Goal: Task Accomplishment & Management: Manage account settings

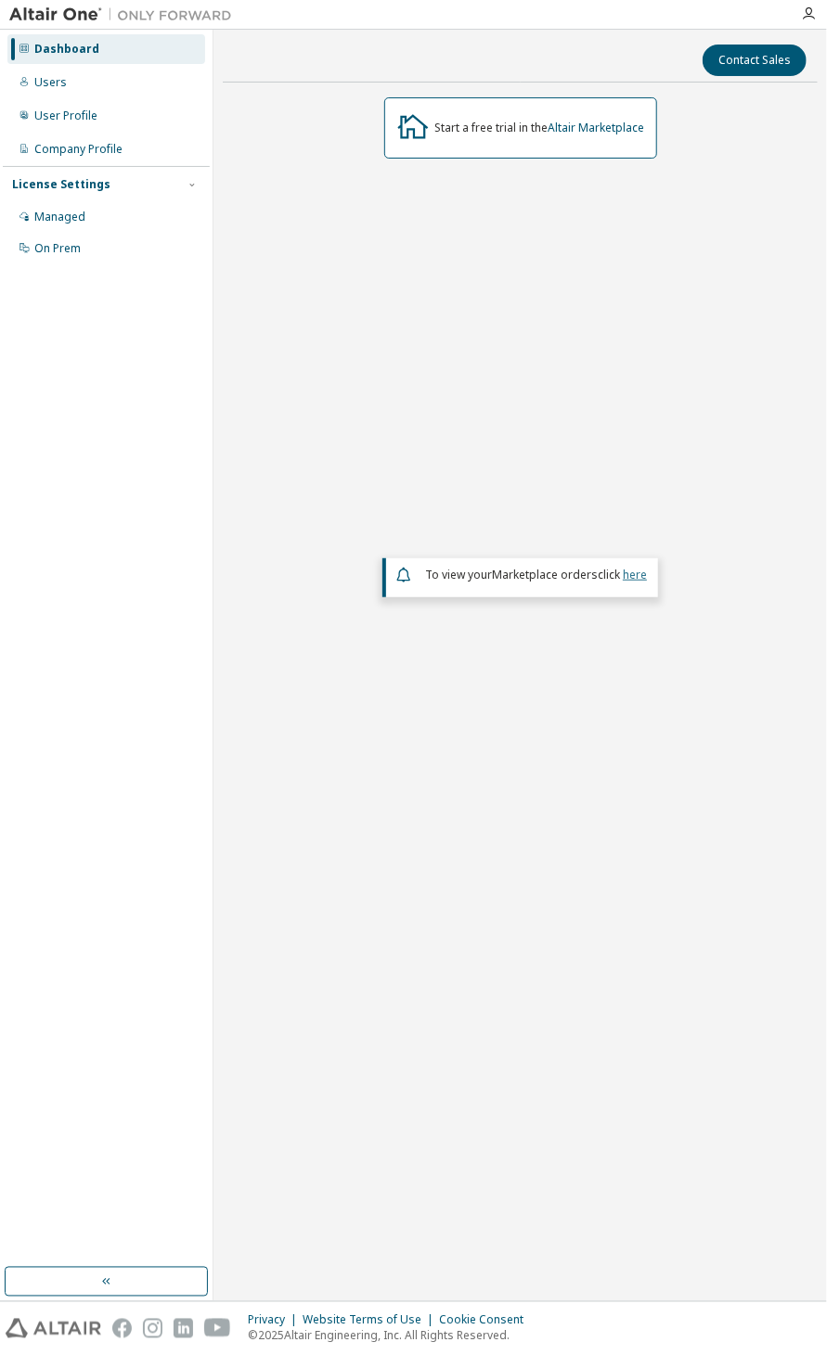
click at [635, 583] on link "here" at bounding box center [634, 575] width 24 height 16
click at [54, 248] on div "On Prem" at bounding box center [57, 248] width 46 height 15
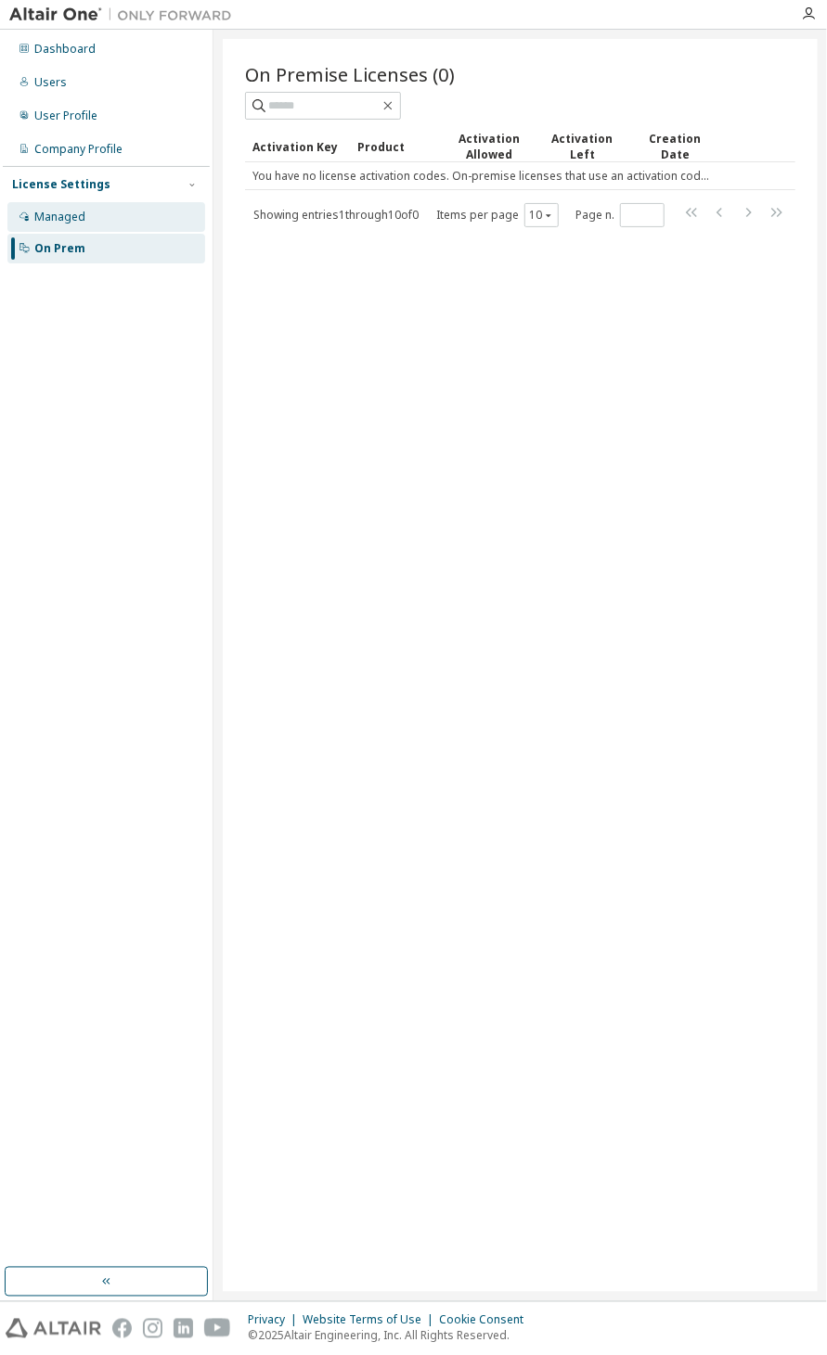
click at [93, 225] on div "Managed" at bounding box center [106, 217] width 198 height 30
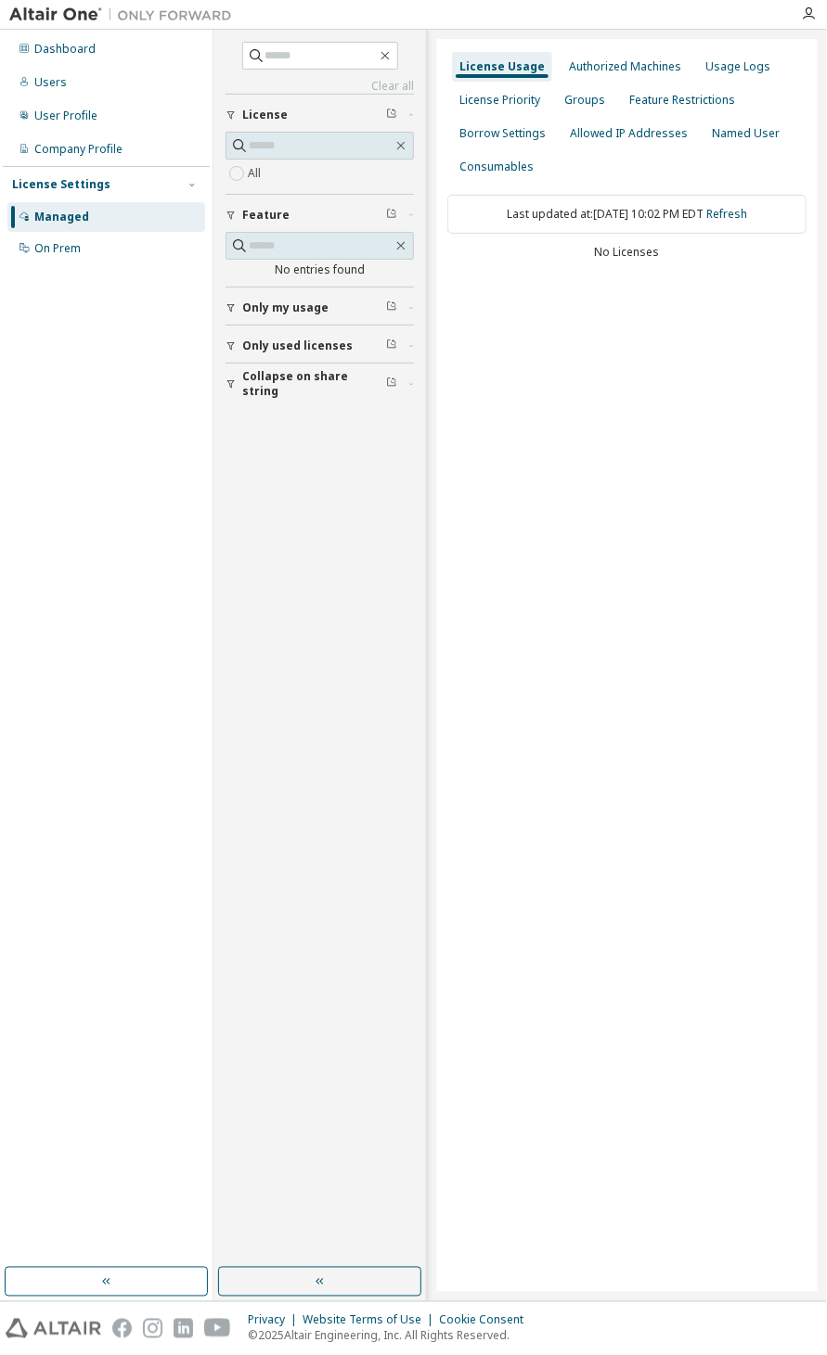
click at [348, 344] on div "Only used licenses" at bounding box center [325, 346] width 166 height 15
click at [259, 381] on label "Yes" at bounding box center [259, 374] width 22 height 22
click at [344, 382] on span "Collapse on share string" at bounding box center [314, 384] width 144 height 30
click at [151, 138] on div "Company Profile" at bounding box center [106, 150] width 198 height 30
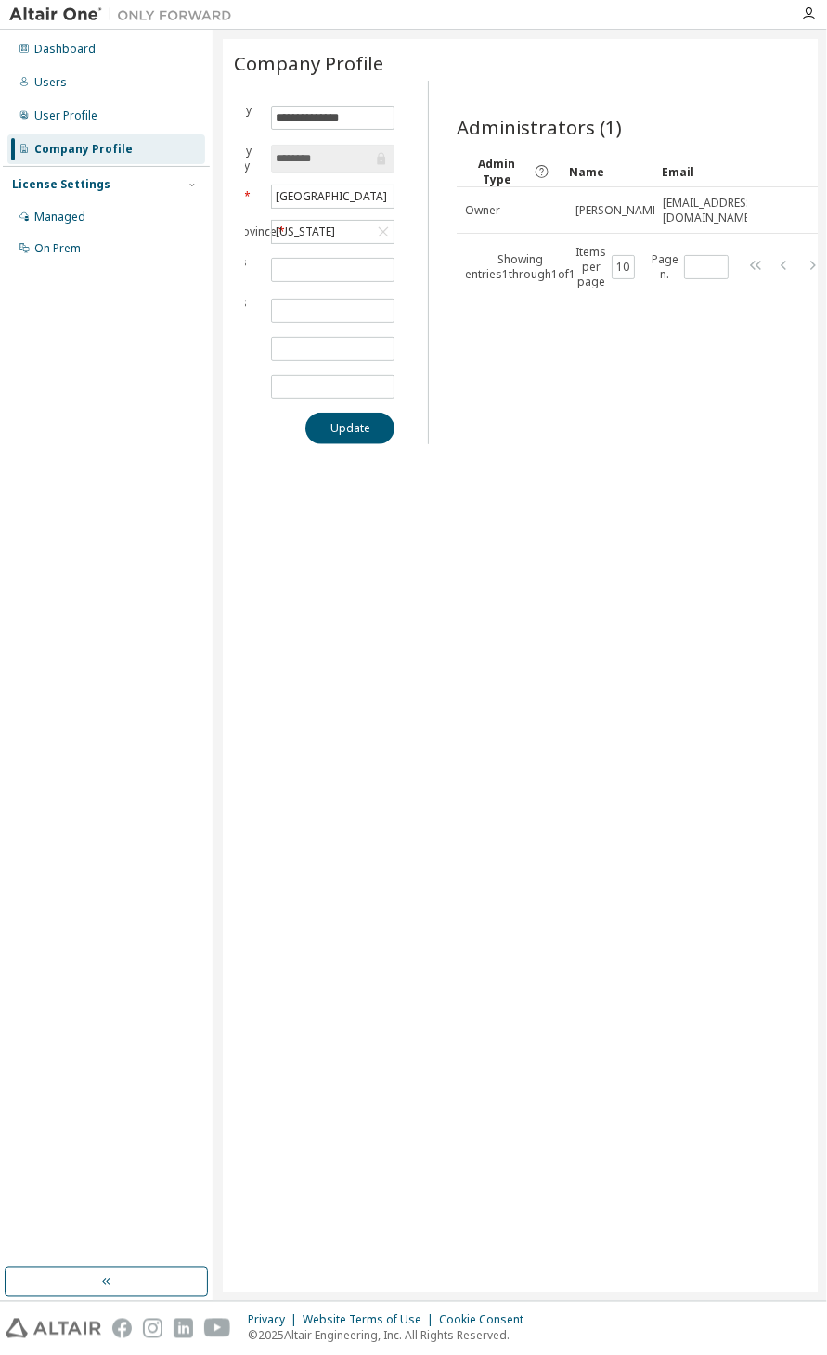
scroll to position [0, 94]
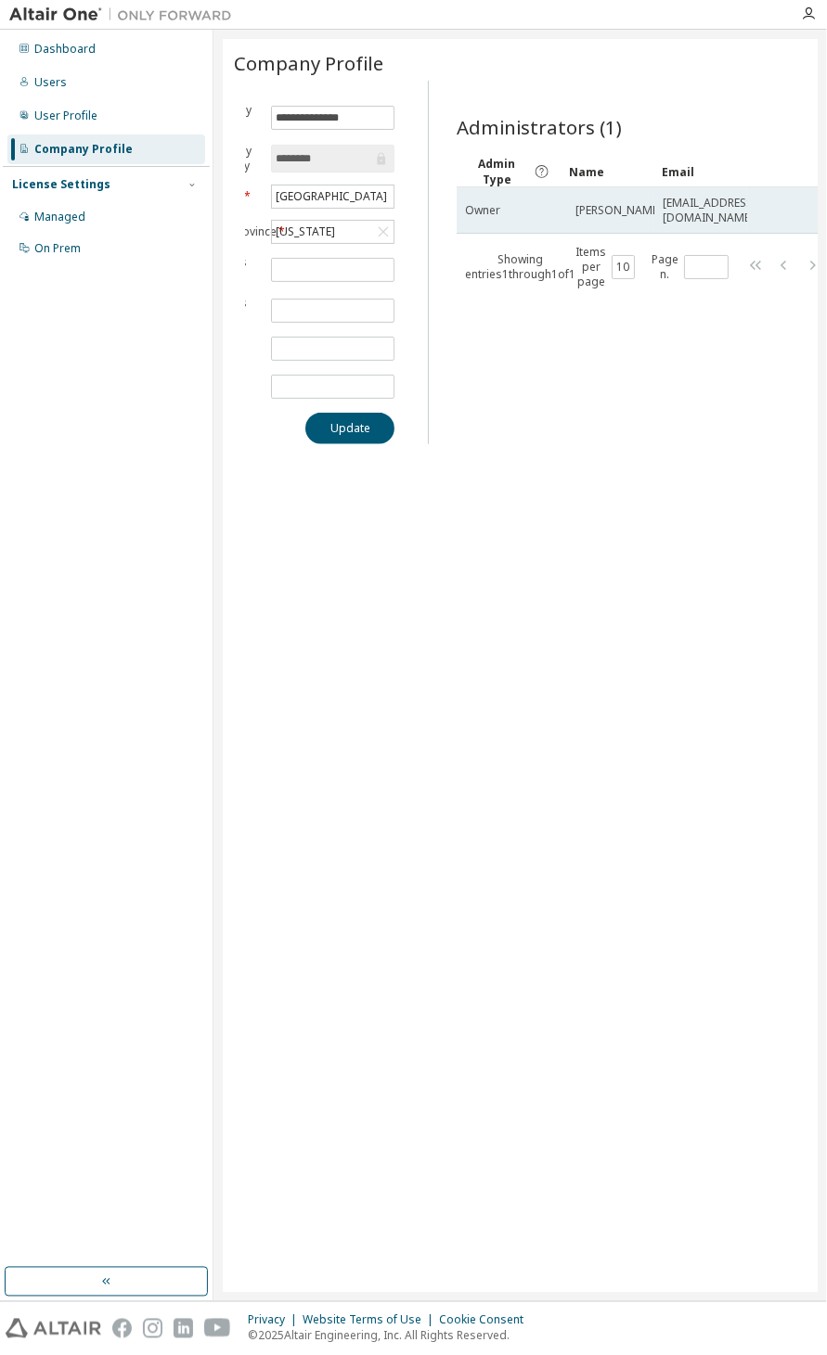
click at [608, 203] on span "[PERSON_NAME]" at bounding box center [618, 210] width 86 height 15
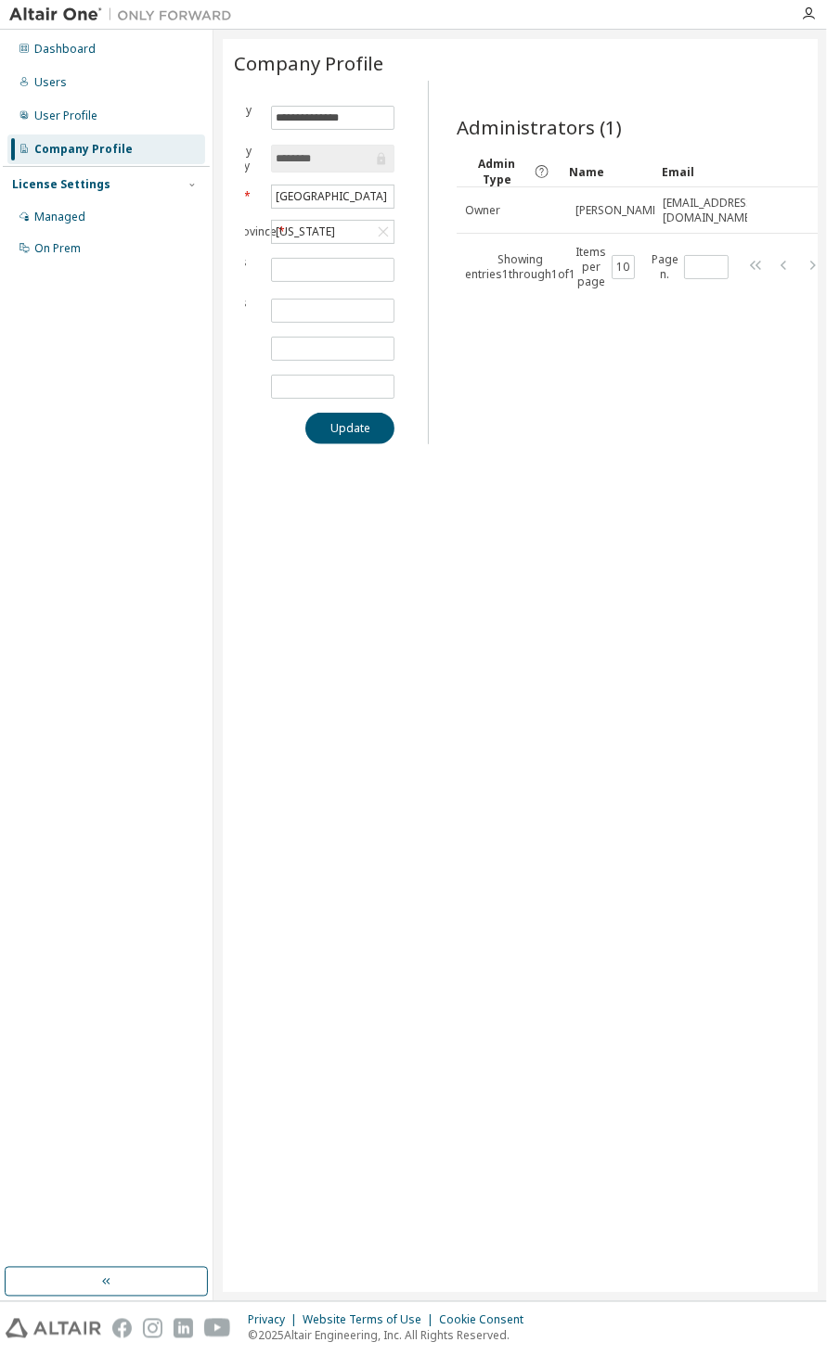
click at [725, 184] on div "Email" at bounding box center [700, 172] width 78 height 30
click at [728, 176] on div "Email" at bounding box center [700, 172] width 78 height 30
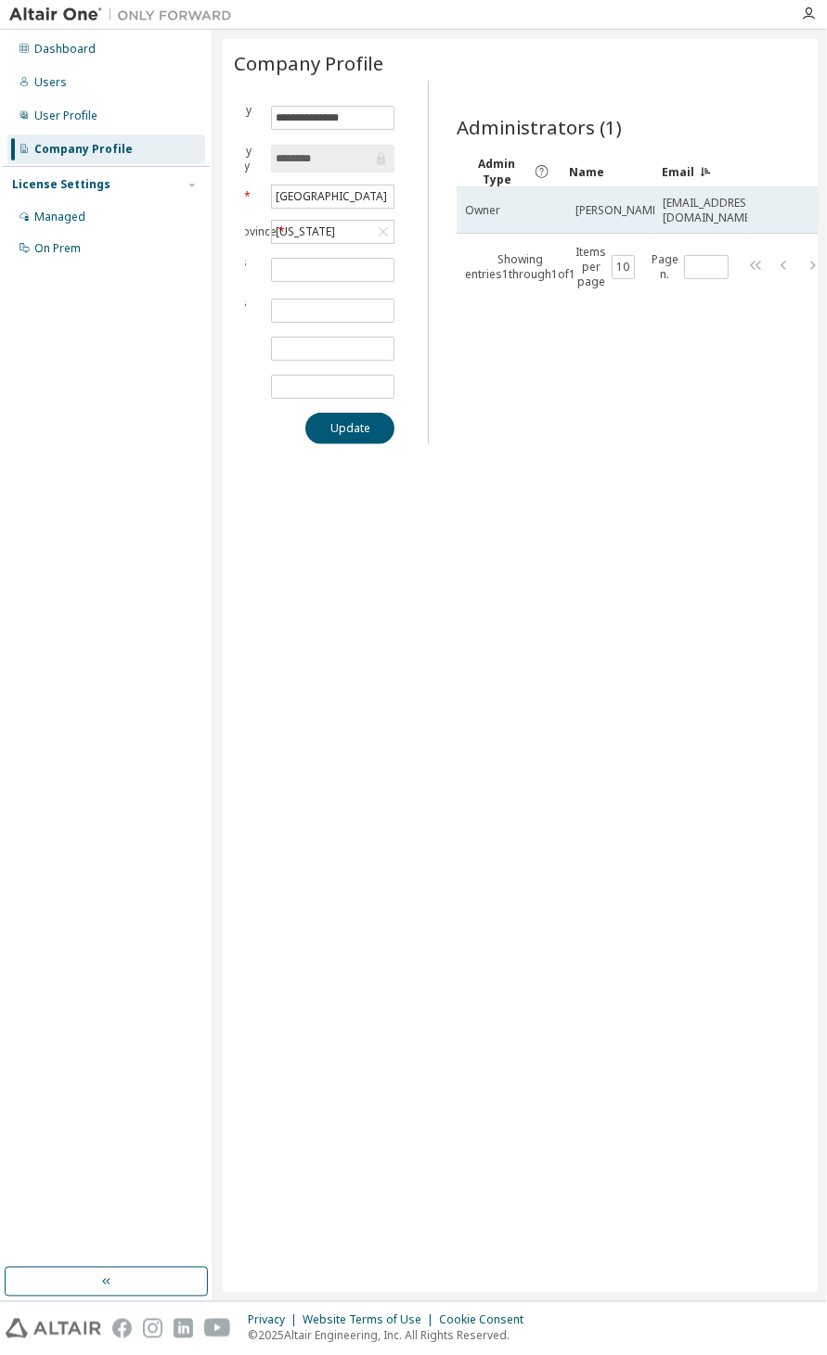
click at [592, 210] on span "[PERSON_NAME]" at bounding box center [618, 210] width 86 height 15
click at [607, 206] on span "[PERSON_NAME]" at bounding box center [618, 210] width 86 height 15
click at [535, 212] on div "Owner" at bounding box center [509, 210] width 88 height 15
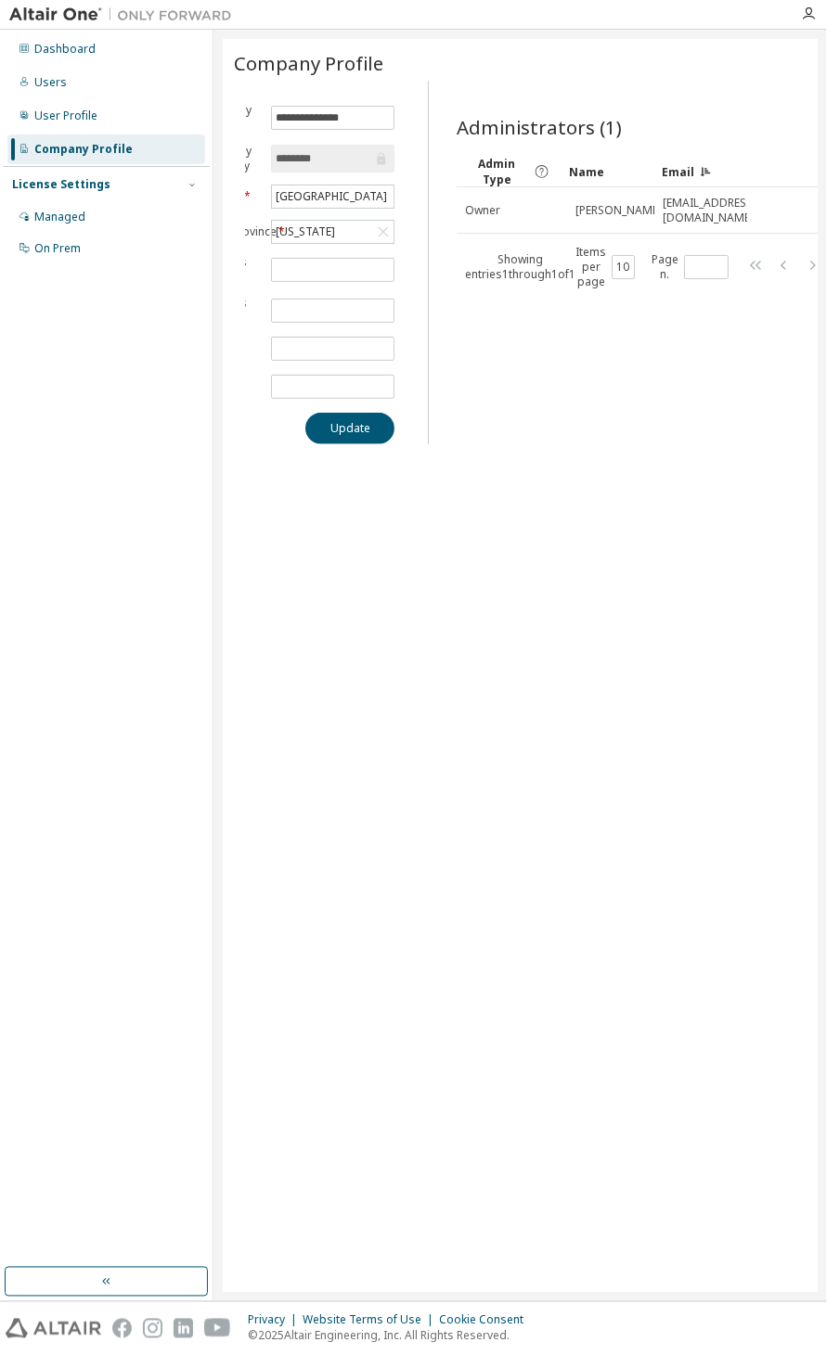
click at [654, 177] on table "Admin Type Name Email Owner [PERSON_NAME] [EMAIL_ADDRESS][DOMAIN_NAME]" at bounding box center [657, 195] width 403 height 78
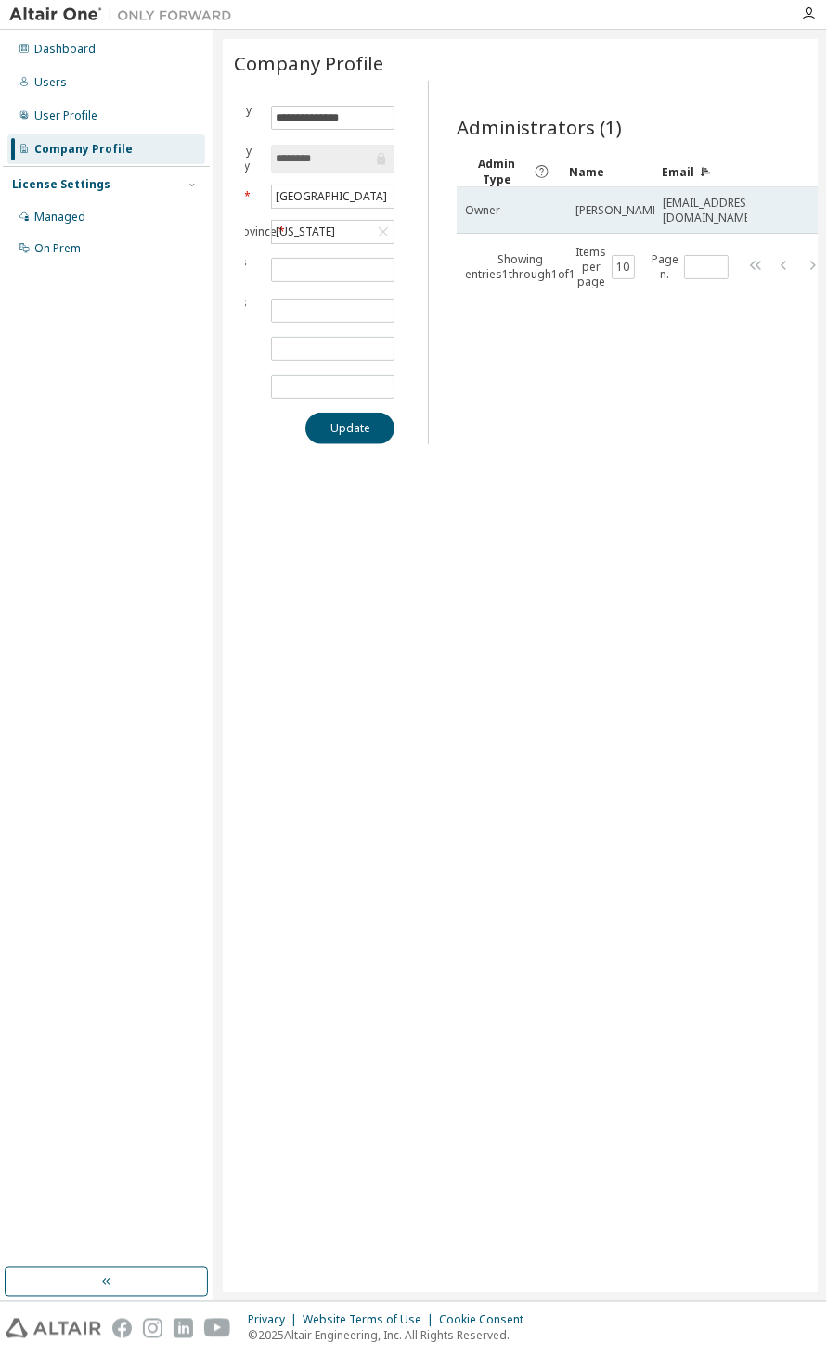
click at [626, 212] on span "[PERSON_NAME]" at bounding box center [618, 210] width 86 height 15
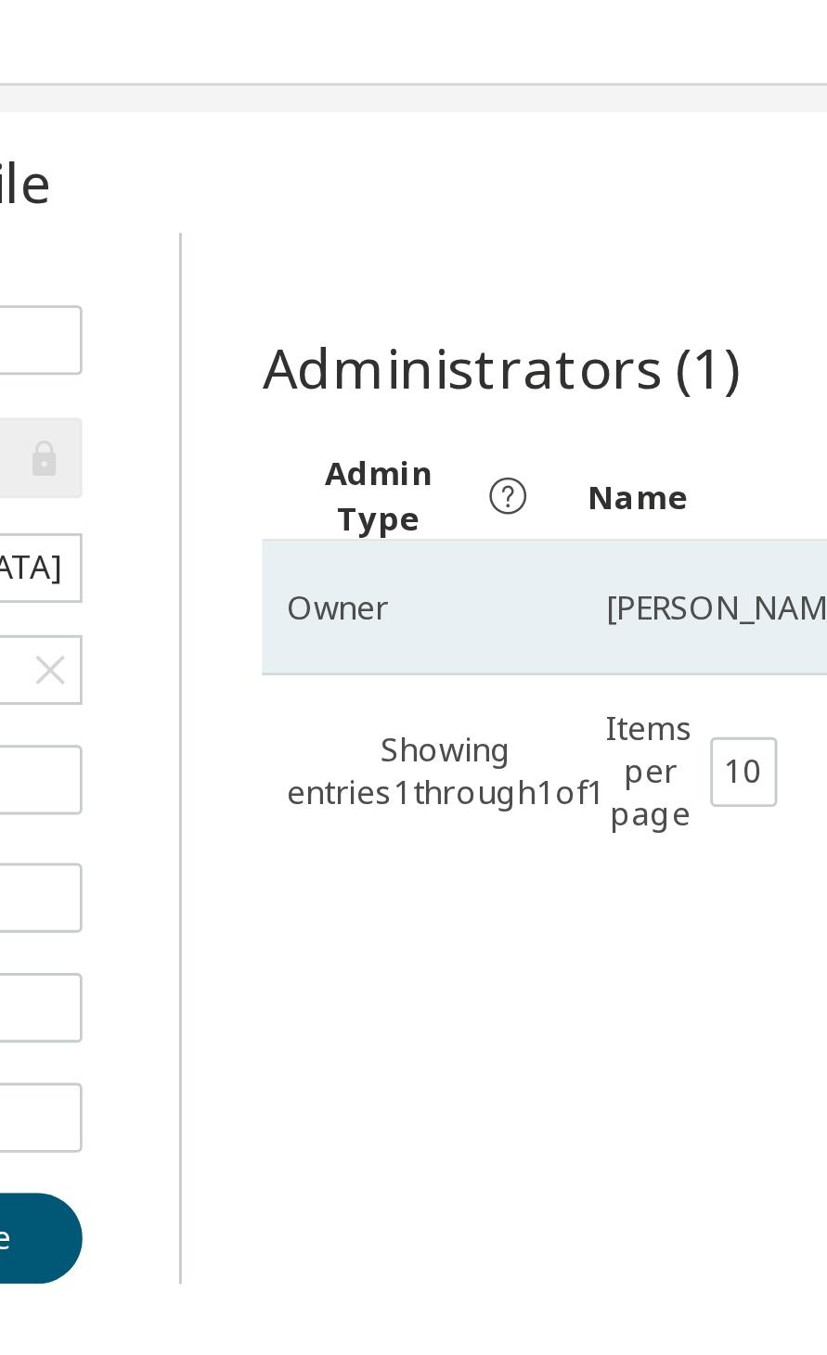
click at [577, 210] on icon at bounding box center [581, 214] width 15 height 15
click at [572, 205] on icon at bounding box center [572, 210] width 0 height 11
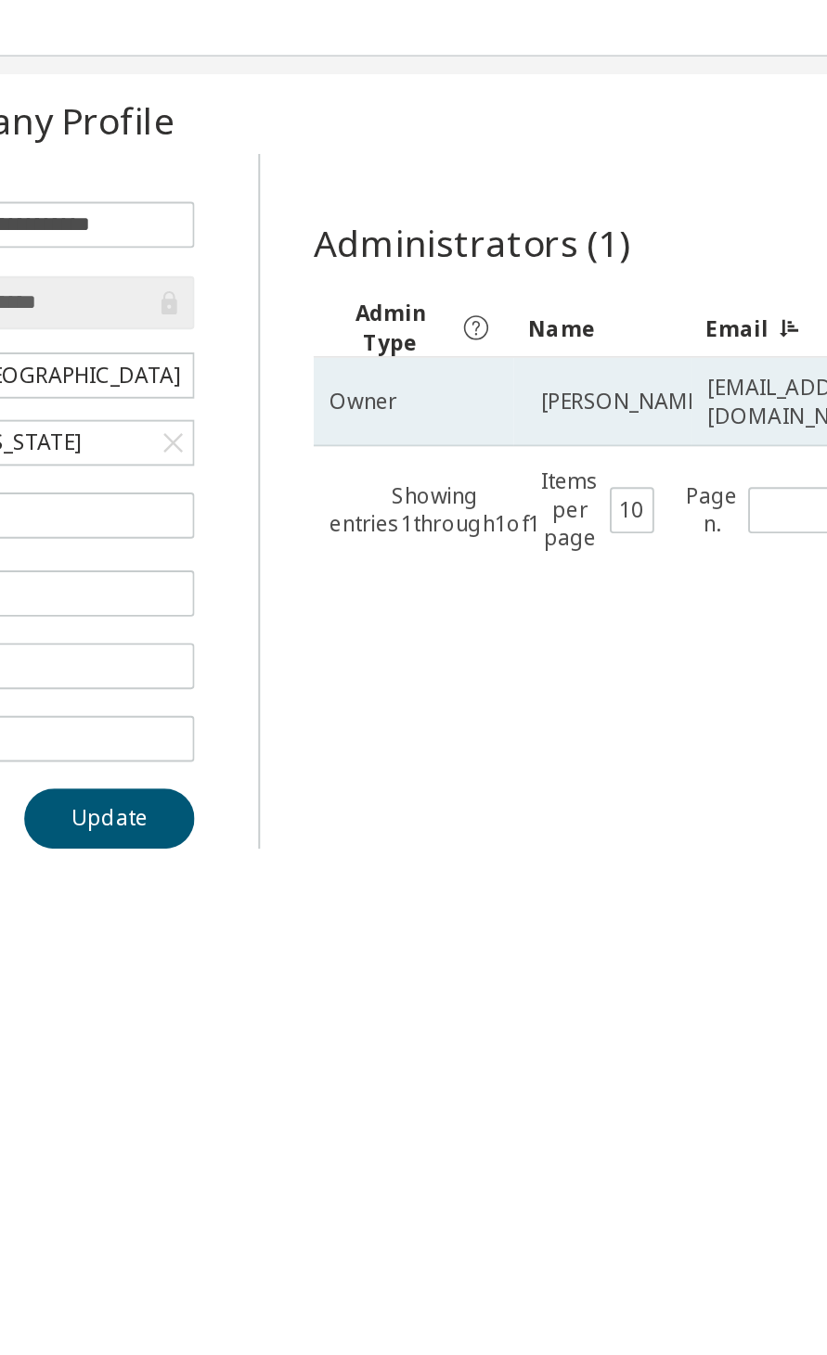
scroll to position [0, 1]
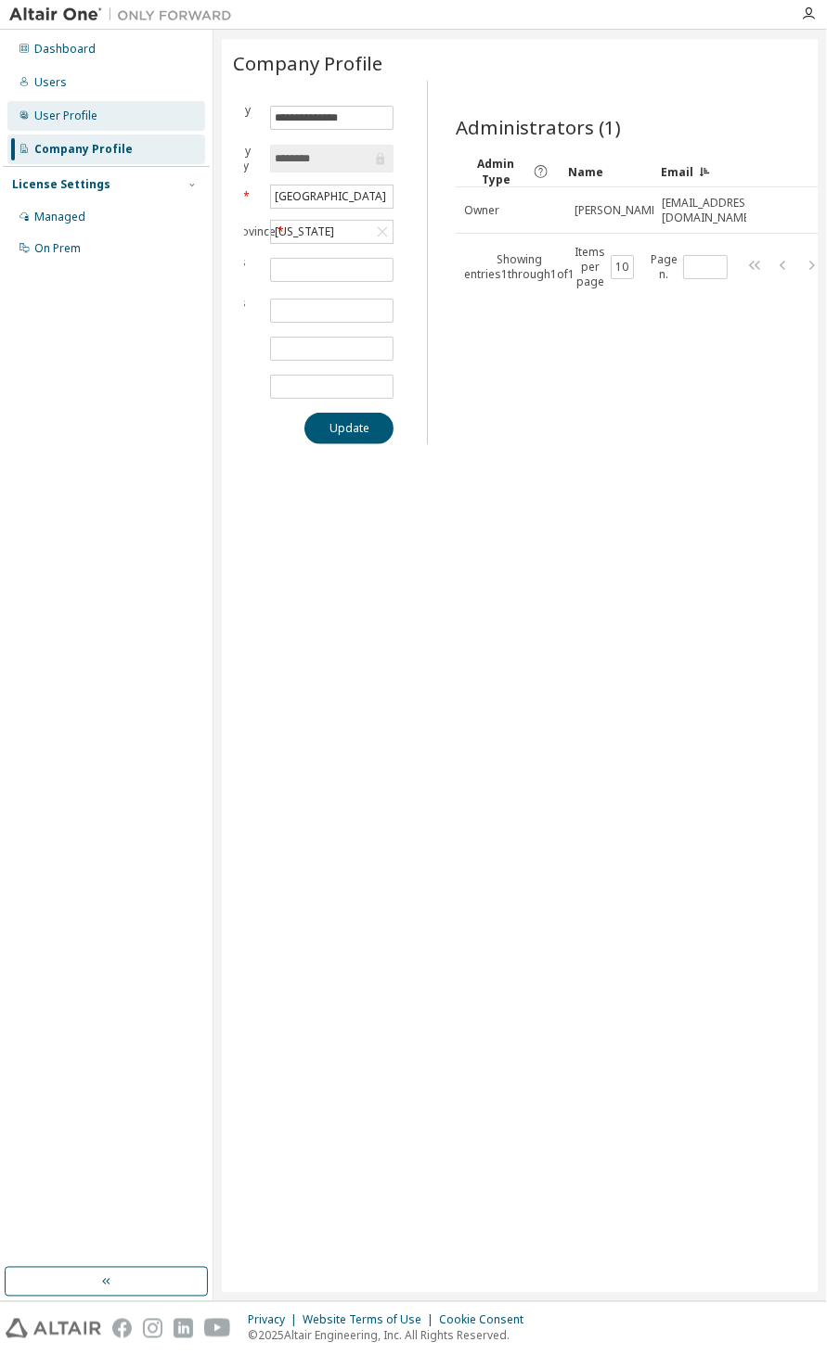
click at [144, 112] on div "User Profile" at bounding box center [106, 116] width 198 height 30
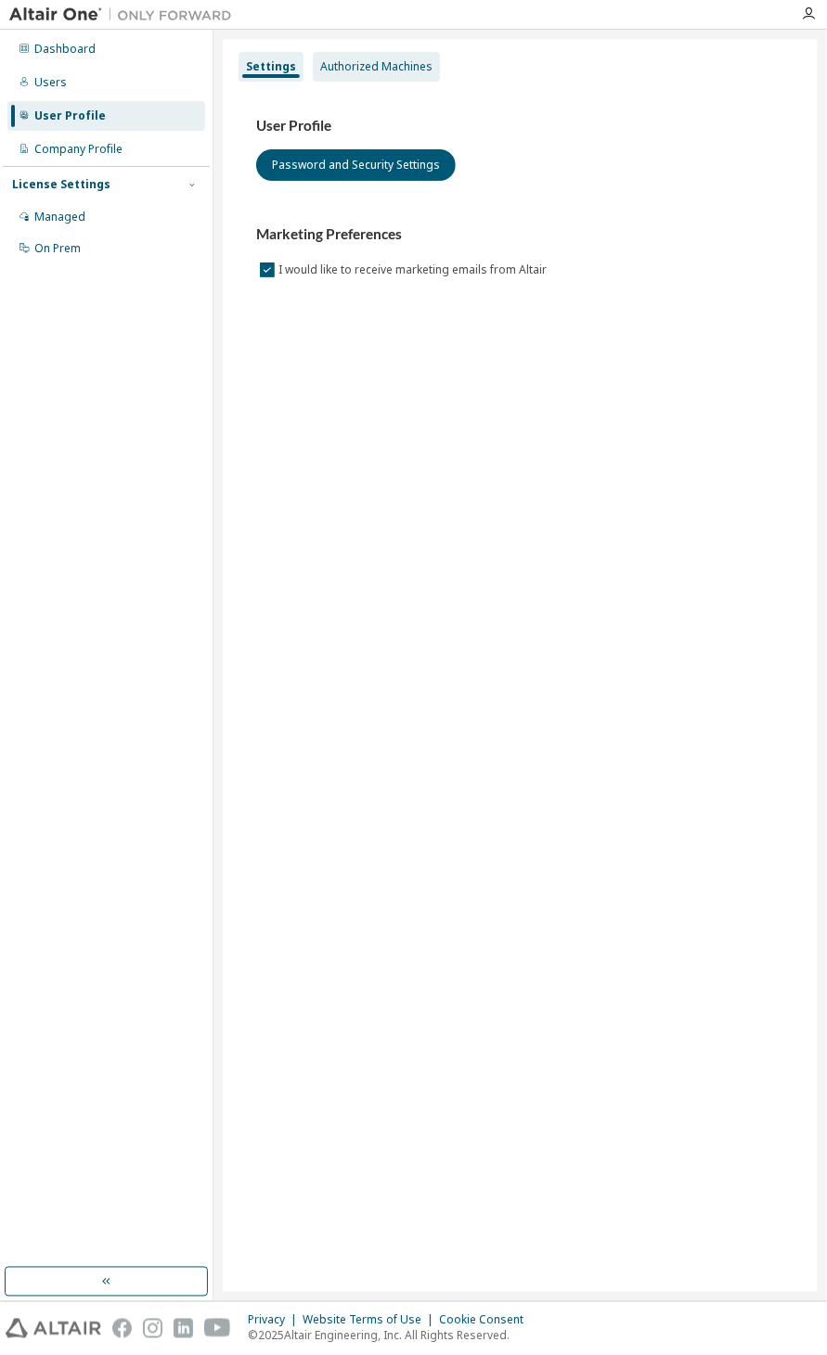
click at [405, 67] on div "Authorized Machines" at bounding box center [376, 66] width 112 height 15
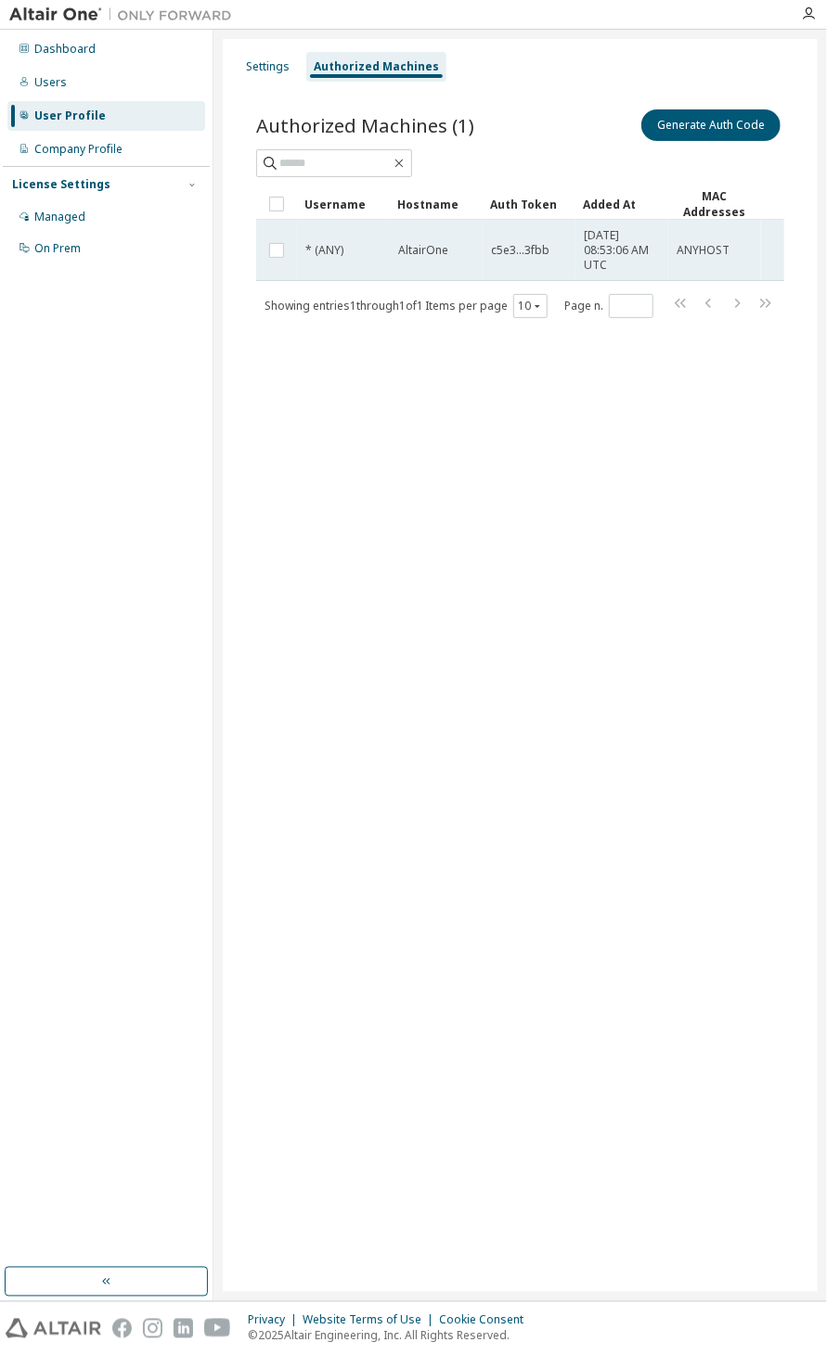
click at [655, 232] on span "[DATE] 08:53:06 AM UTC" at bounding box center [621, 250] width 76 height 45
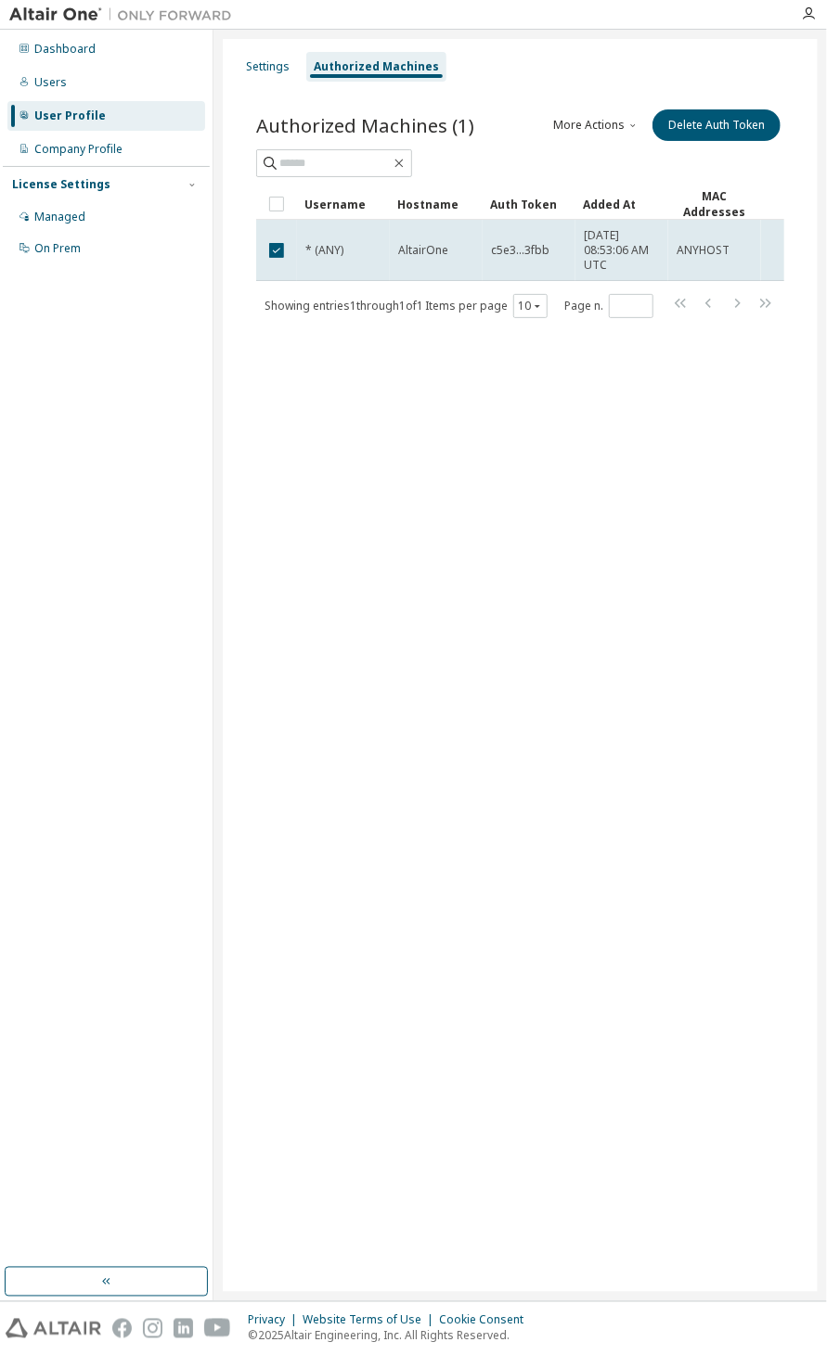
click at [591, 124] on button "More Actions" at bounding box center [596, 125] width 89 height 32
click at [151, 78] on div "Users" at bounding box center [106, 83] width 198 height 30
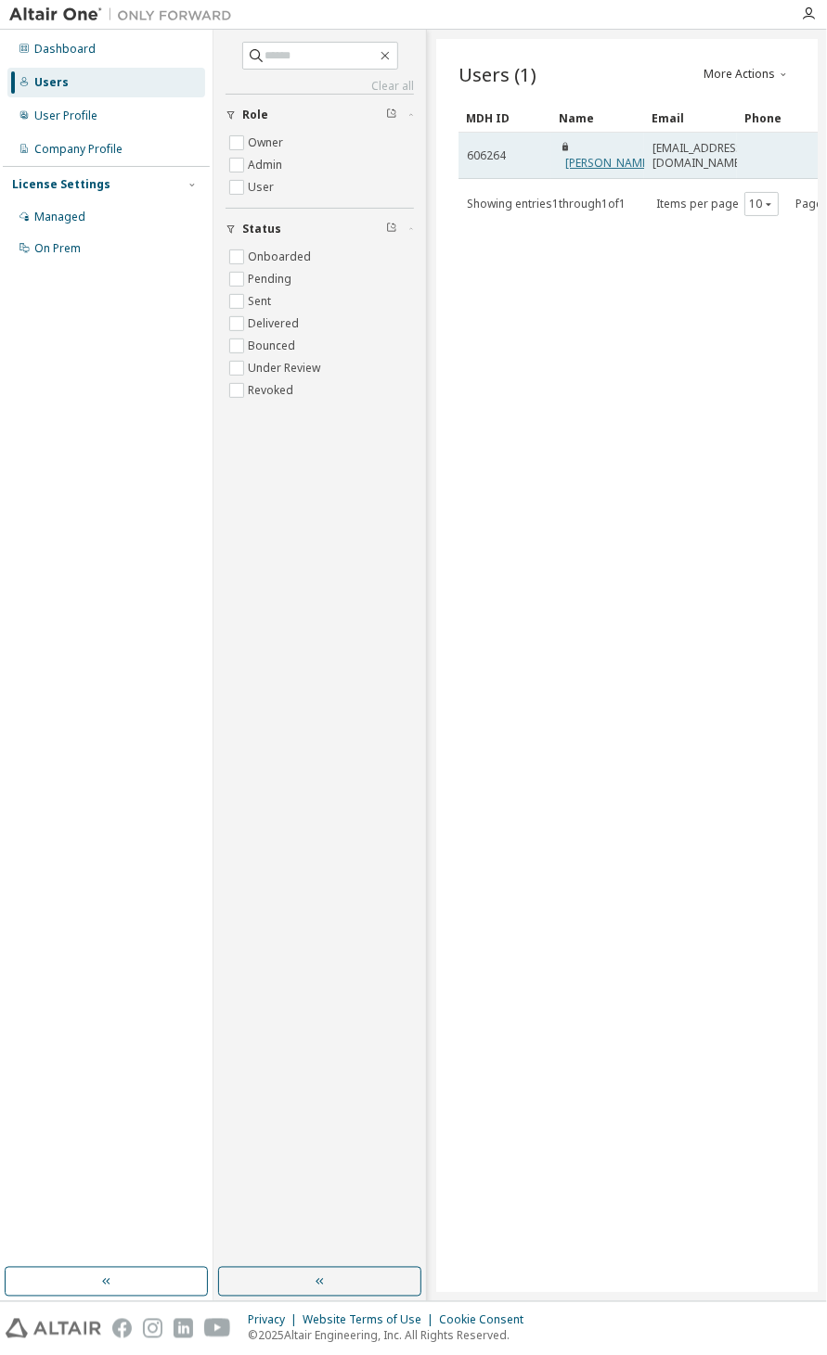
click at [596, 155] on link "[PERSON_NAME]" at bounding box center [608, 163] width 86 height 16
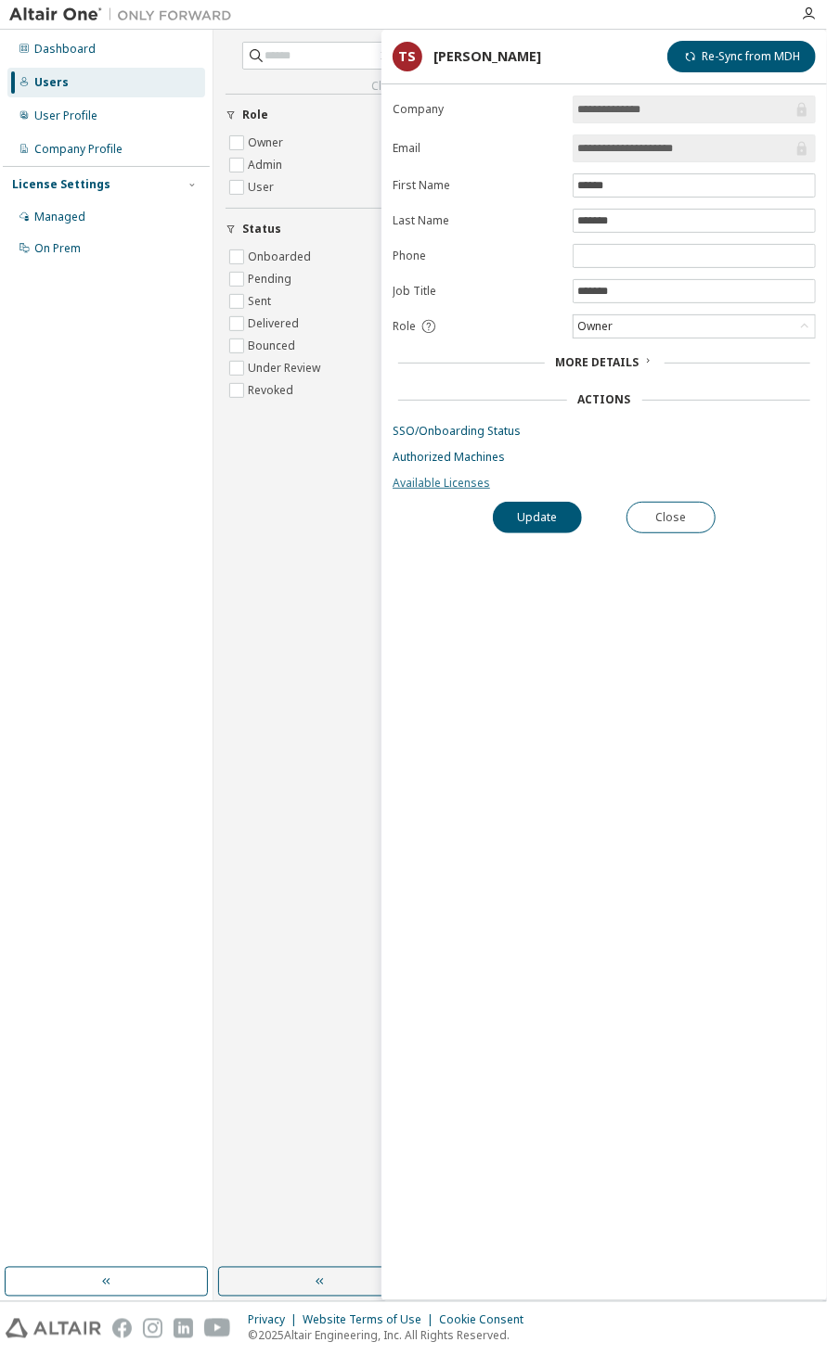
click at [444, 483] on link "Available Licenses" at bounding box center [603, 483] width 423 height 15
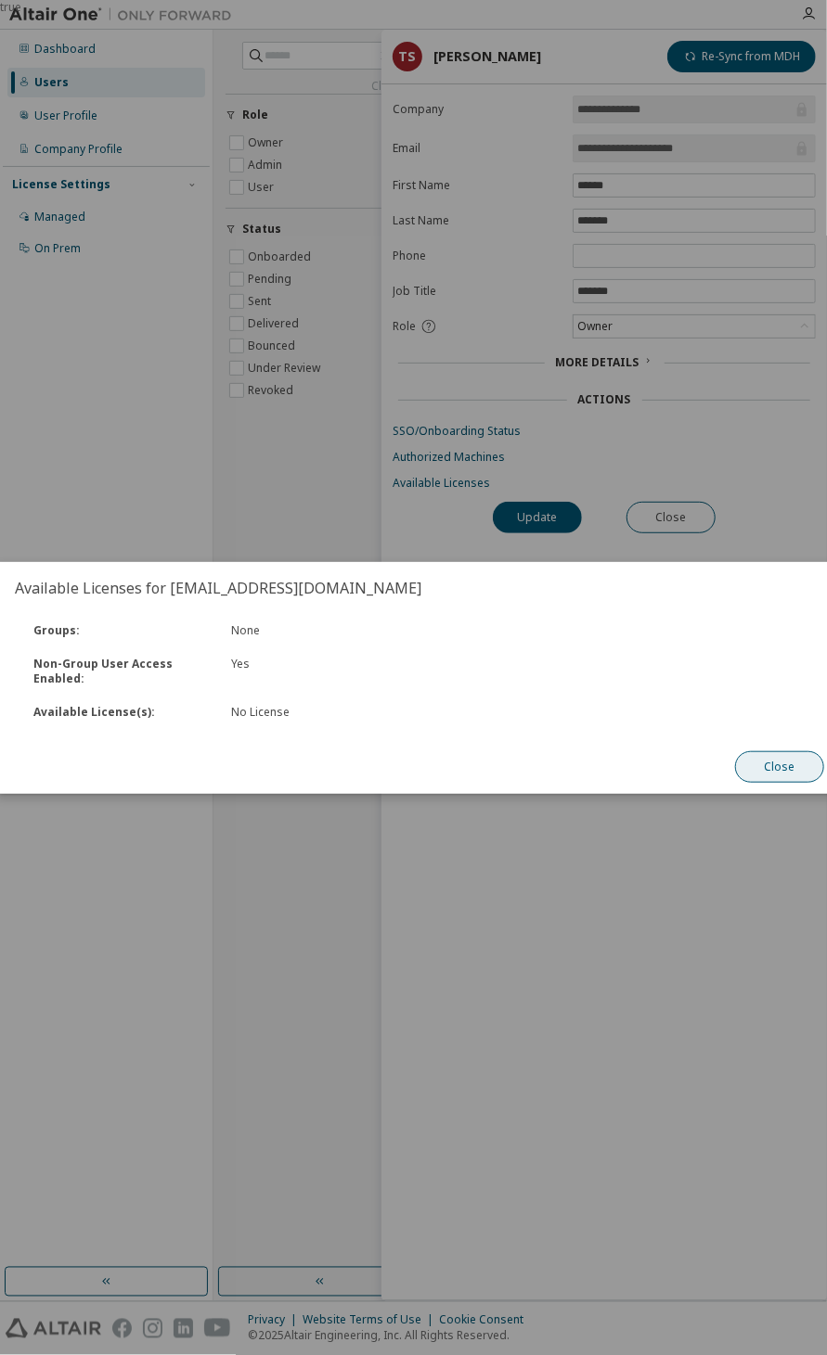
click at [793, 772] on button "Close" at bounding box center [779, 767] width 89 height 32
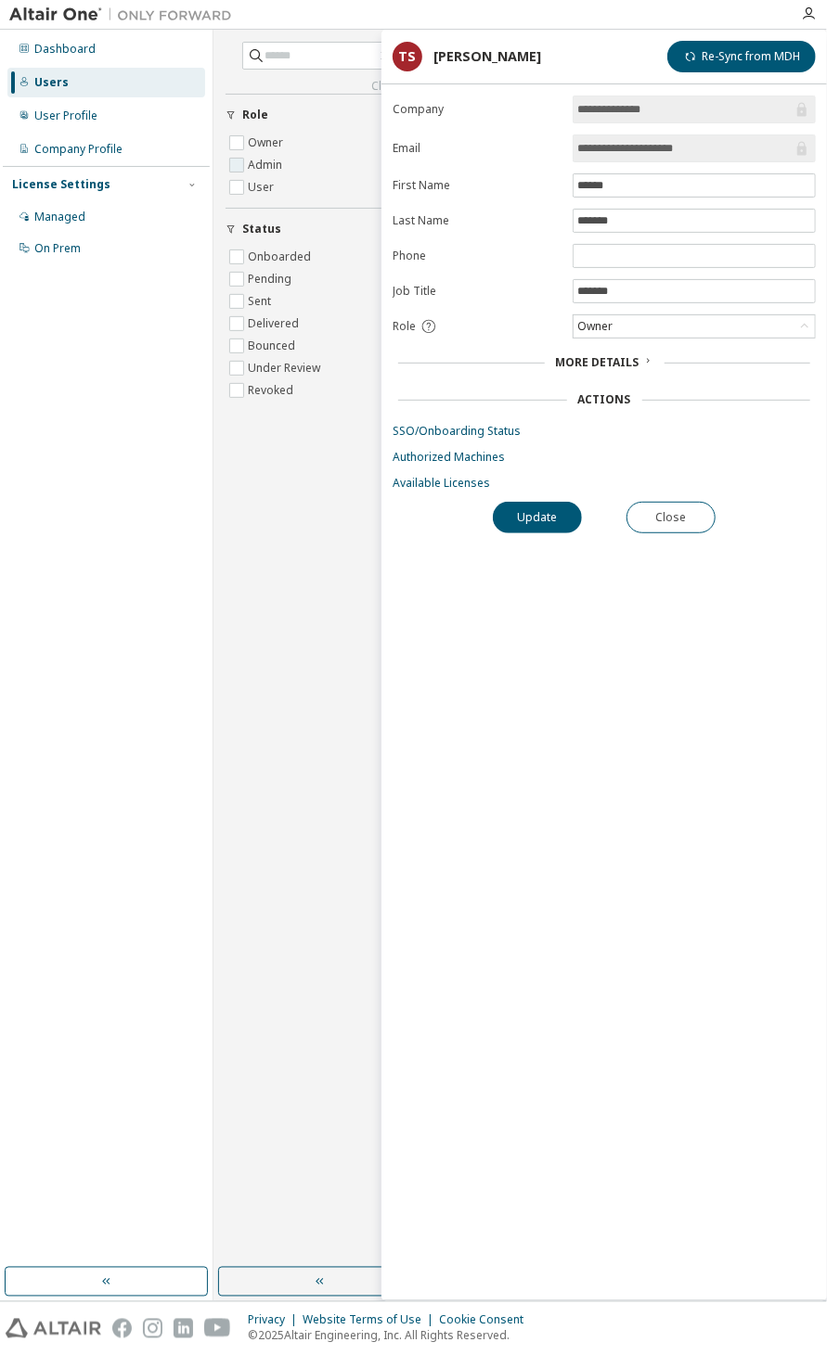
click at [279, 164] on label "Admin" at bounding box center [267, 165] width 38 height 22
click at [269, 186] on label "User" at bounding box center [263, 187] width 30 height 22
click at [301, 181] on span "User" at bounding box center [319, 187] width 188 height 22
click at [276, 149] on label "Owner" at bounding box center [267, 143] width 39 height 22
click at [263, 154] on label "Admin" at bounding box center [267, 165] width 38 height 22
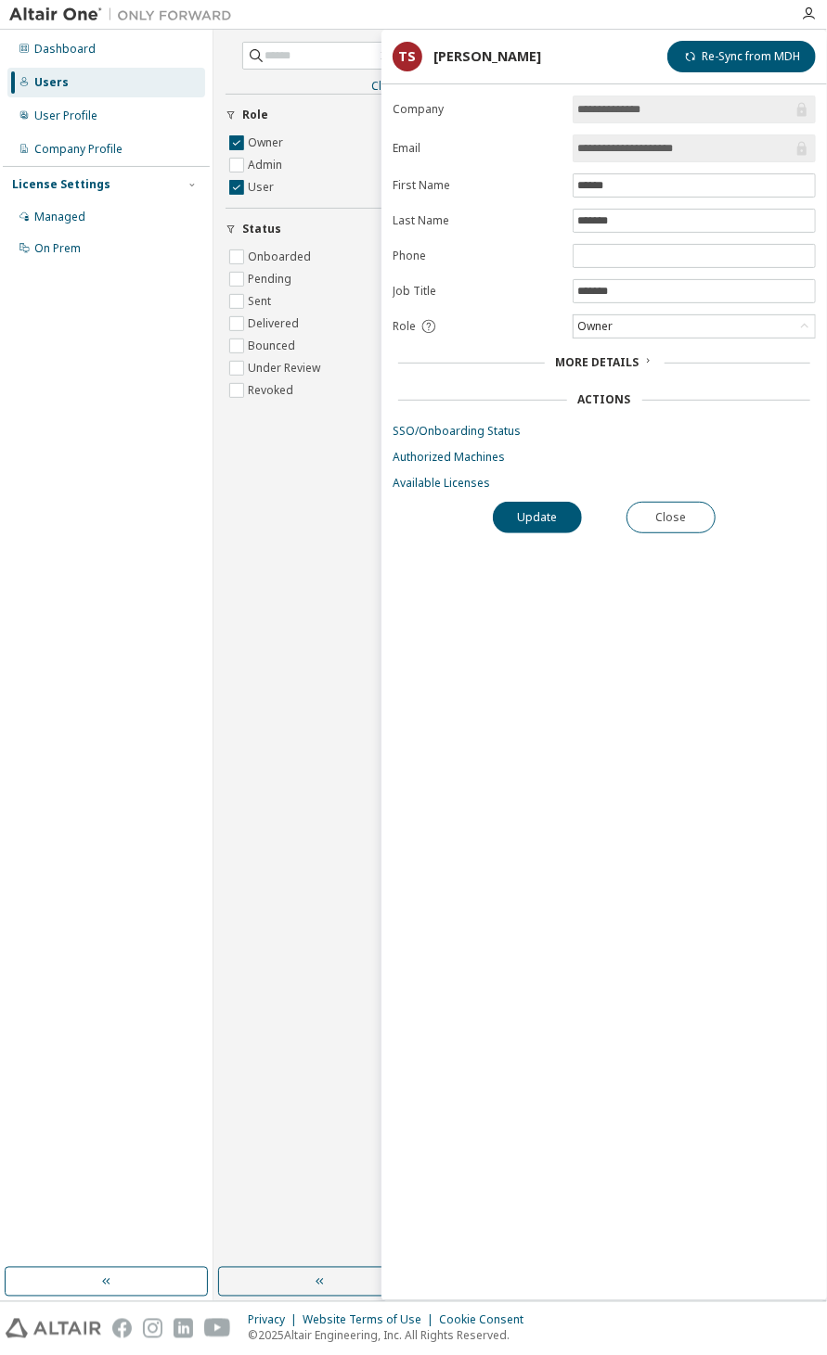
click at [281, 220] on button "Status" at bounding box center [319, 229] width 188 height 41
click at [258, 198] on label "User" at bounding box center [263, 187] width 30 height 22
click at [292, 114] on div "Role" at bounding box center [325, 115] width 166 height 15
click at [309, 152] on div "Status" at bounding box center [325, 153] width 166 height 15
click at [327, 85] on link "Clear all" at bounding box center [319, 86] width 188 height 15
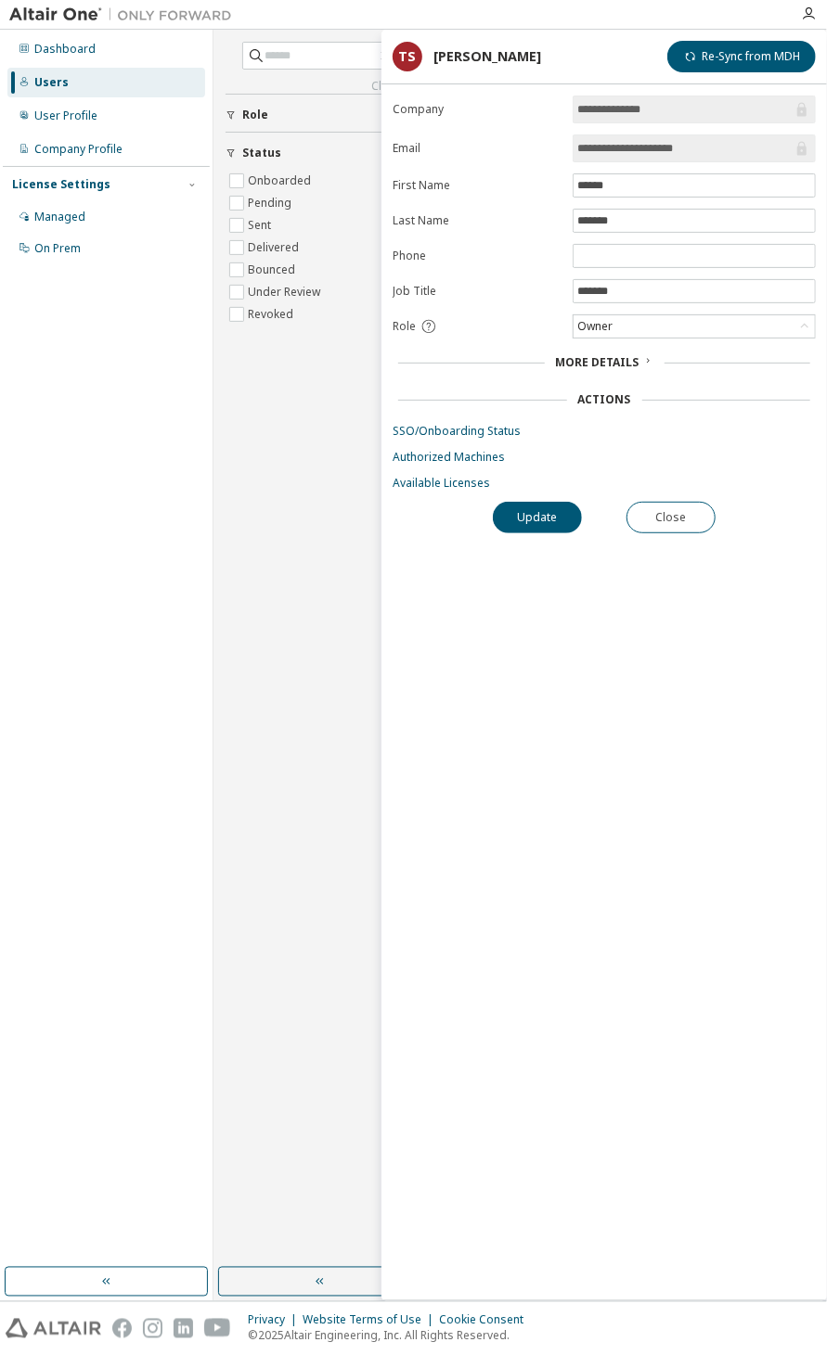
click at [318, 152] on div "Status" at bounding box center [325, 153] width 166 height 15
click at [321, 115] on div "Role" at bounding box center [325, 115] width 166 height 15
click at [323, 114] on div "Role" at bounding box center [325, 115] width 166 height 15
click at [153, 53] on div "Dashboard" at bounding box center [106, 49] width 198 height 30
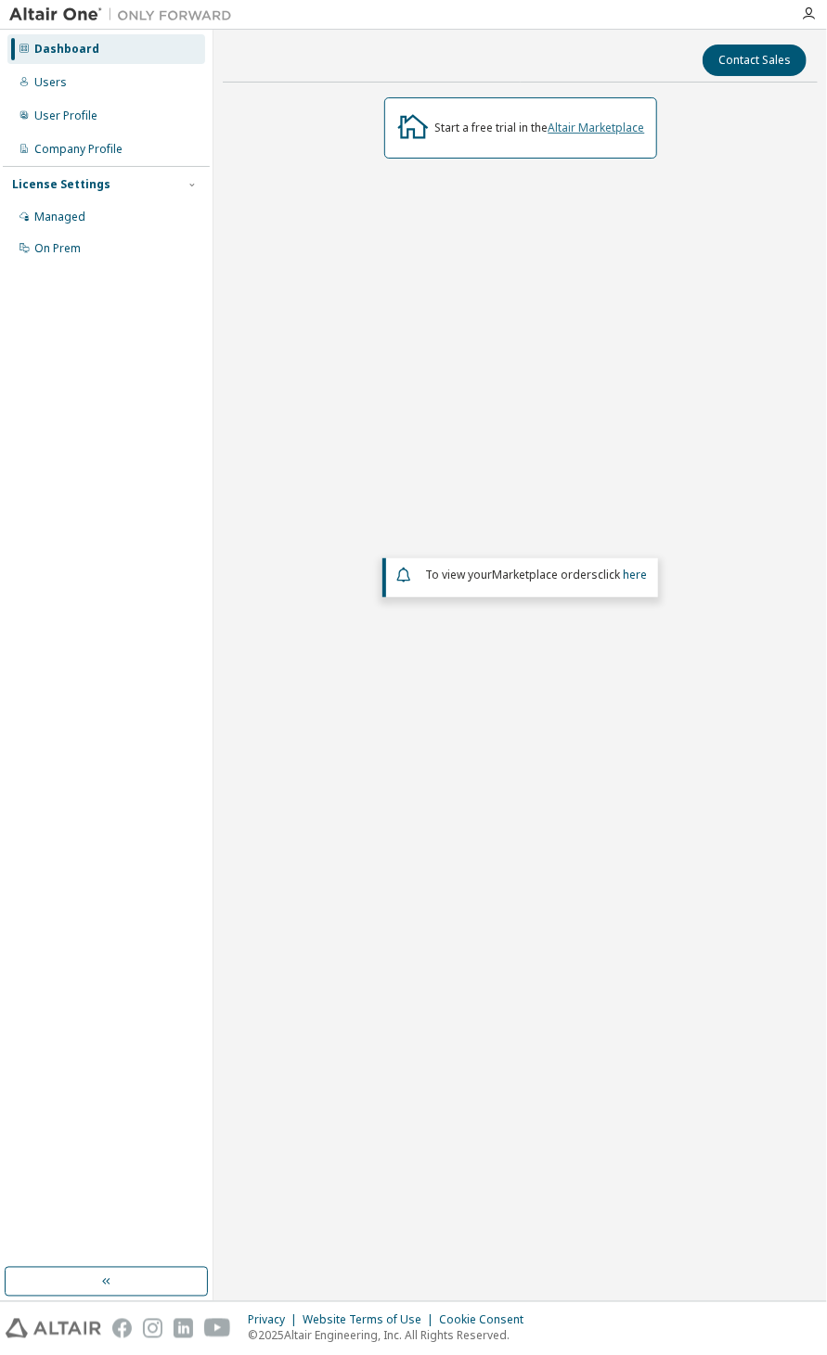
click at [634, 126] on link "Altair Marketplace" at bounding box center [596, 128] width 96 height 16
